Goal: Check status: Check status

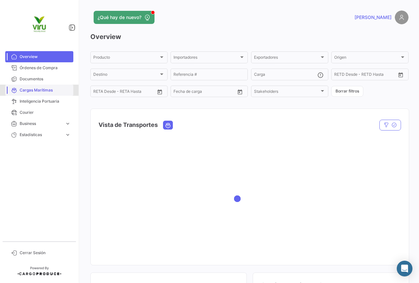
click at [34, 88] on span "Cargas Marítimas" at bounding box center [45, 90] width 51 height 6
click at [47, 89] on span "Cargas Marítimas" at bounding box center [45, 90] width 51 height 6
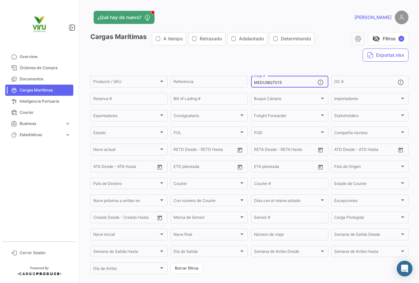
drag, startPoint x: 285, startPoint y: 82, endPoint x: 249, endPoint y: 85, distance: 35.5
click at [251, 85] on div "MEDU9627015 Carga #" at bounding box center [289, 81] width 77 height 13
paste input "MAU1421333"
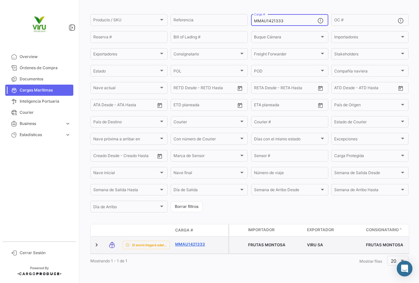
type input "MMAU1421333"
click at [198, 241] on link "MMAU1421333" at bounding box center [192, 244] width 34 height 6
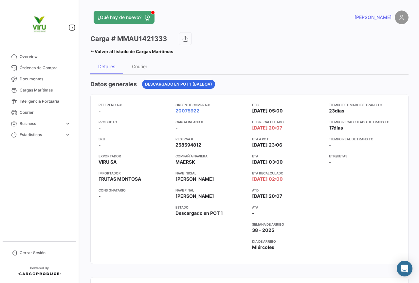
drag, startPoint x: 101, startPoint y: 178, endPoint x: 148, endPoint y: 179, distance: 47.8
click at [148, 179] on app-card-info-value "FRUTAS MONTOSA" at bounding box center [135, 179] width 72 height 7
drag, startPoint x: 172, startPoint y: 111, endPoint x: 208, endPoint y: 112, distance: 36.1
click at [208, 112] on div "Referencia # - Producto - SKU - Exportador VIRU SA Importador FRUTAS MONTOSA Co…" at bounding box center [250, 178] width 302 height 153
click at [207, 112] on app-card-info-value "20075922" at bounding box center [212, 110] width 72 height 7
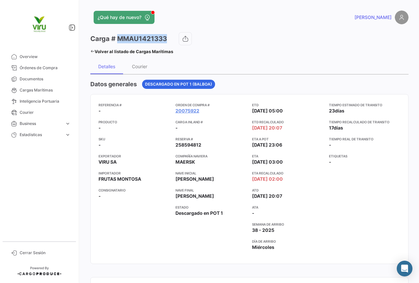
drag, startPoint x: 166, startPoint y: 37, endPoint x: 118, endPoint y: 40, distance: 48.3
click at [118, 40] on h3 "Carga # MMAU1421333" at bounding box center [128, 38] width 77 height 9
